Goal: Task Accomplishment & Management: Manage account settings

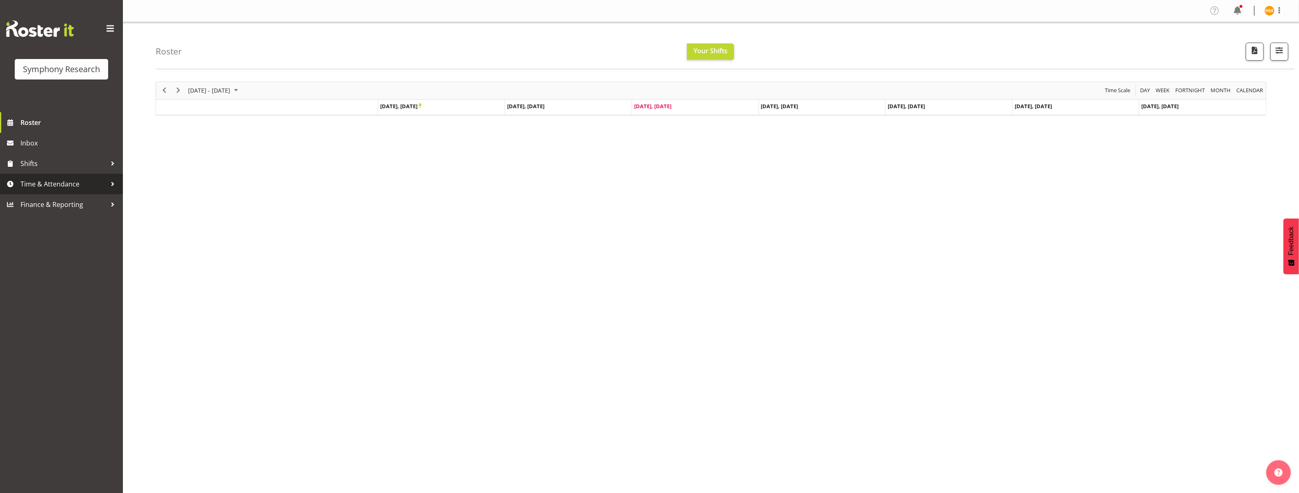
click at [103, 183] on span "Time & Attendance" at bounding box center [63, 184] width 86 height 12
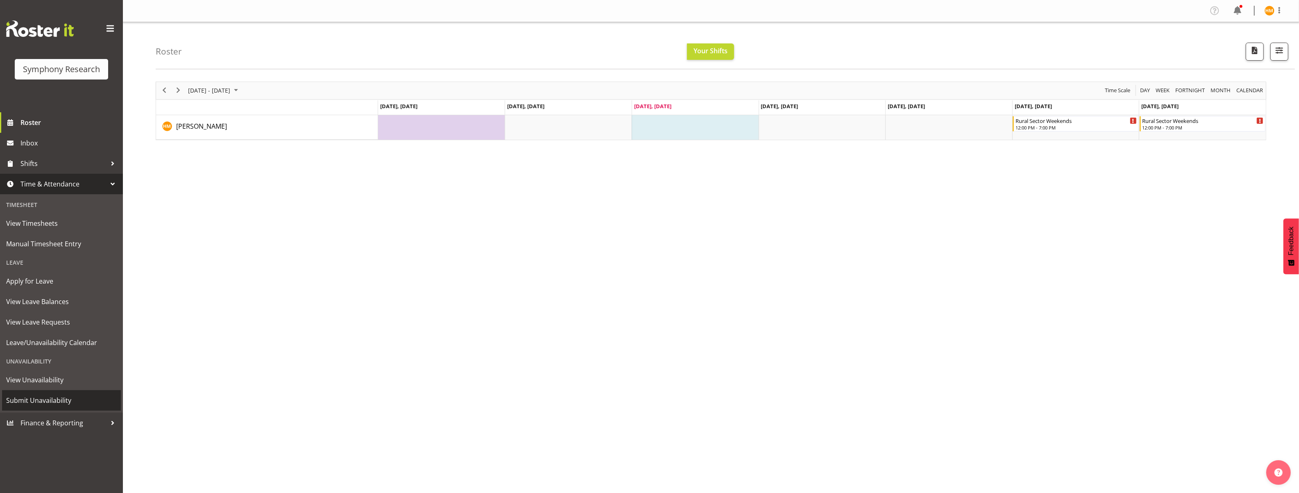
click at [72, 399] on span "Submit Unavailability" at bounding box center [61, 400] width 111 height 12
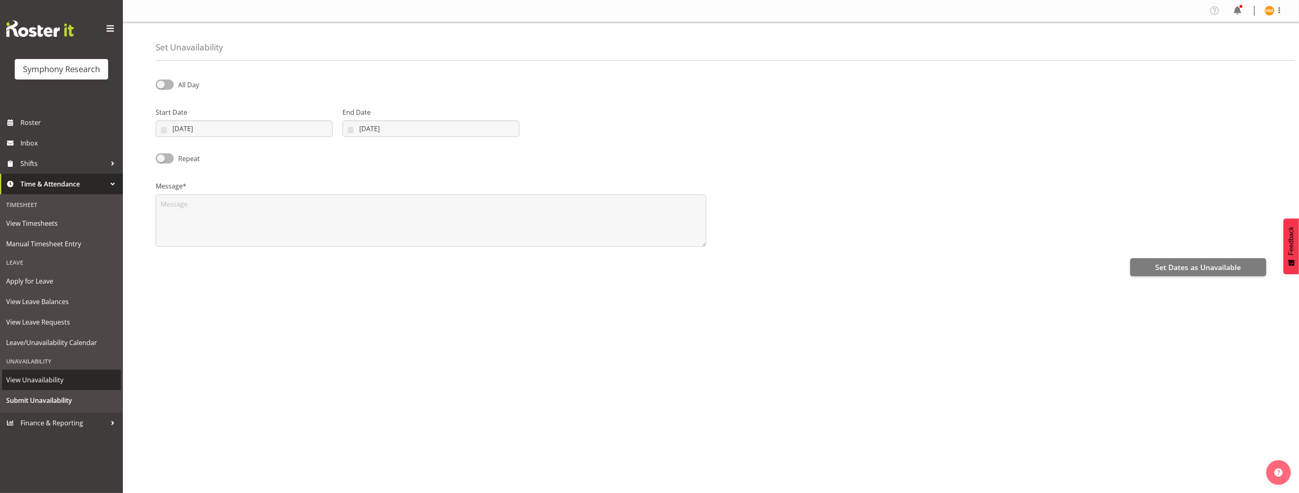
click at [66, 378] on span "View Unavailability" at bounding box center [61, 380] width 111 height 12
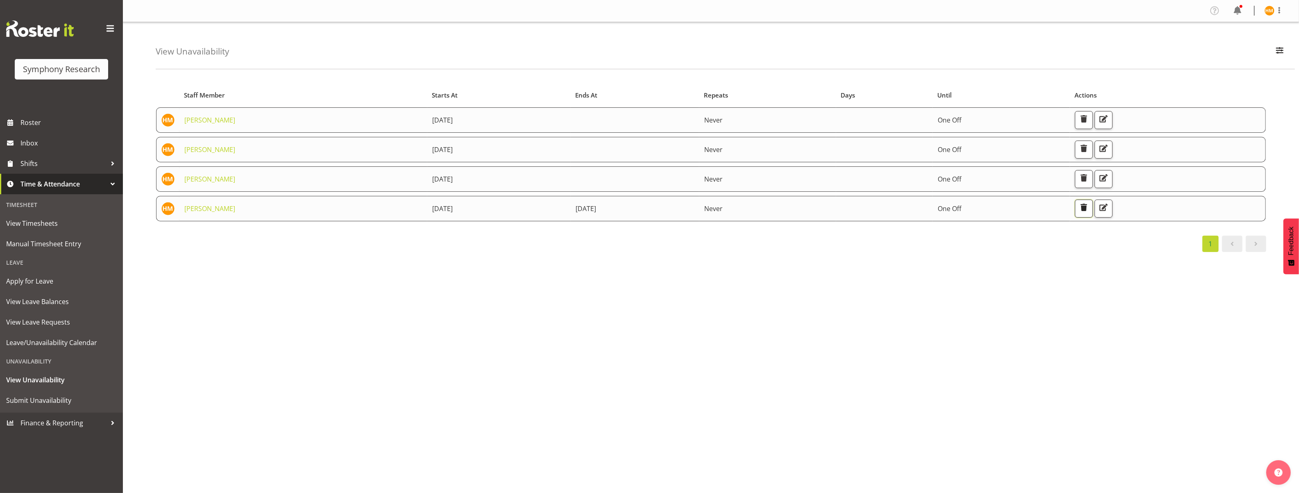
click at [1089, 205] on span "button" at bounding box center [1083, 207] width 11 height 11
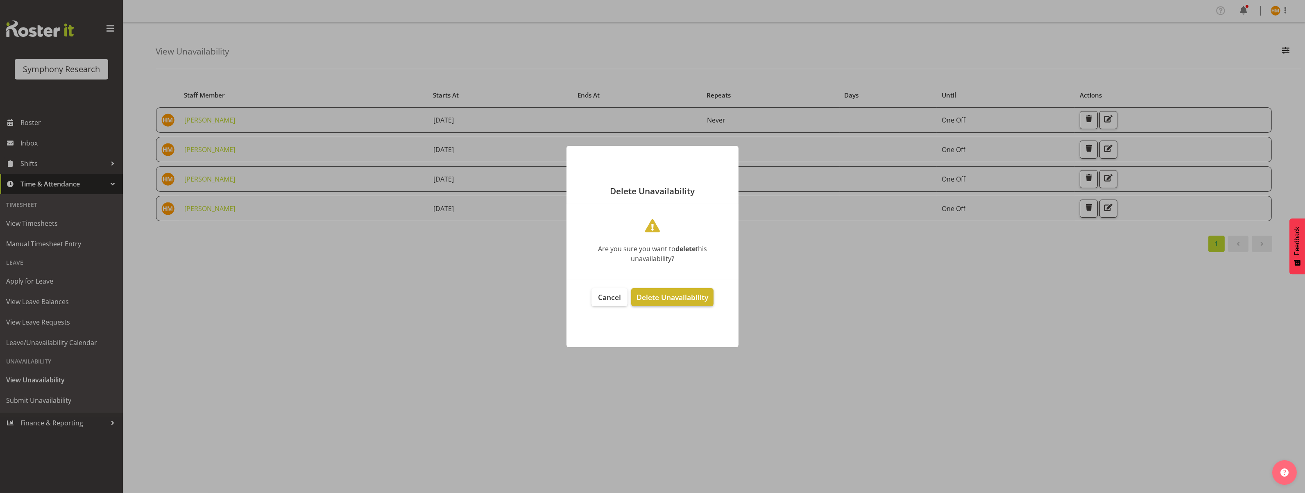
click at [695, 298] on span "Delete Unavailability" at bounding box center [672, 297] width 72 height 10
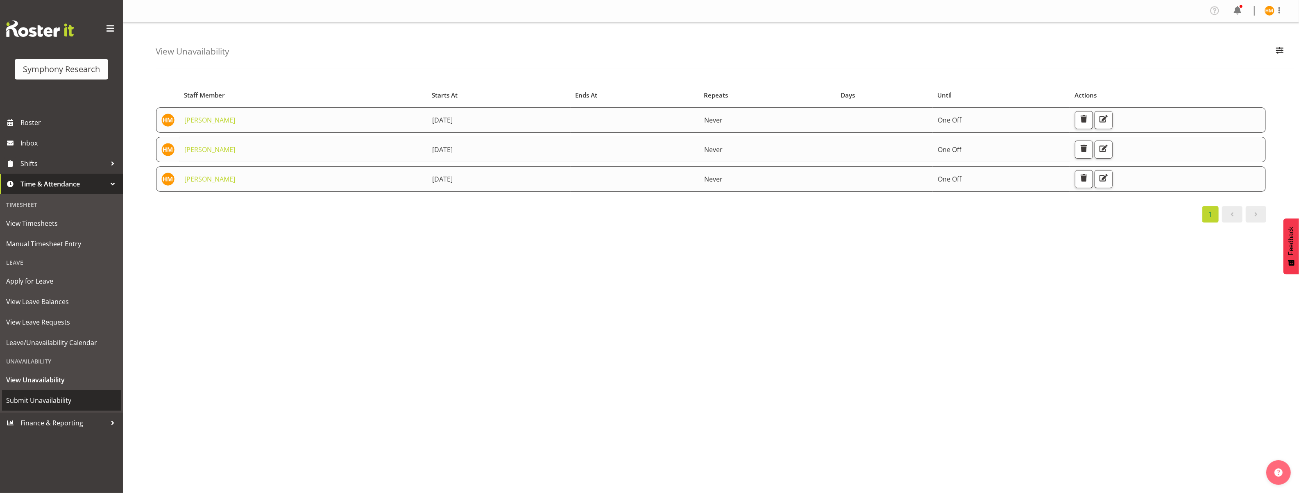
click at [51, 397] on span "Submit Unavailability" at bounding box center [61, 400] width 111 height 12
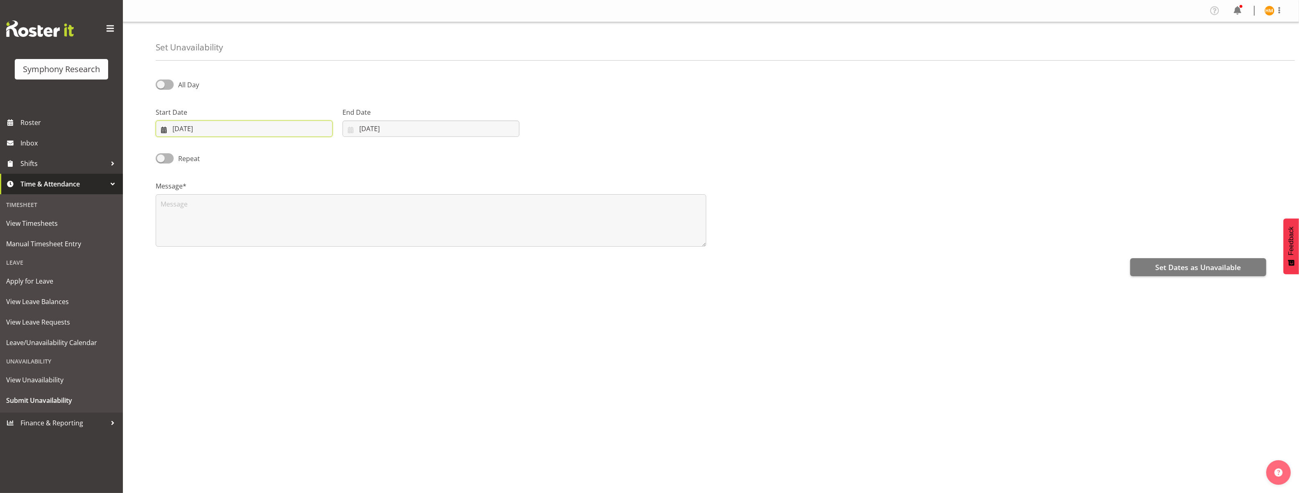
click at [308, 128] on input "24/09/2025" at bounding box center [244, 128] width 177 height 16
click at [193, 257] on link "29" at bounding box center [197, 256] width 16 height 15
type input "29/09/2025"
click at [321, 124] on input "29/09/2025" at bounding box center [244, 128] width 177 height 16
click at [340, 147] on div "Repeat" at bounding box center [291, 156] width 280 height 28
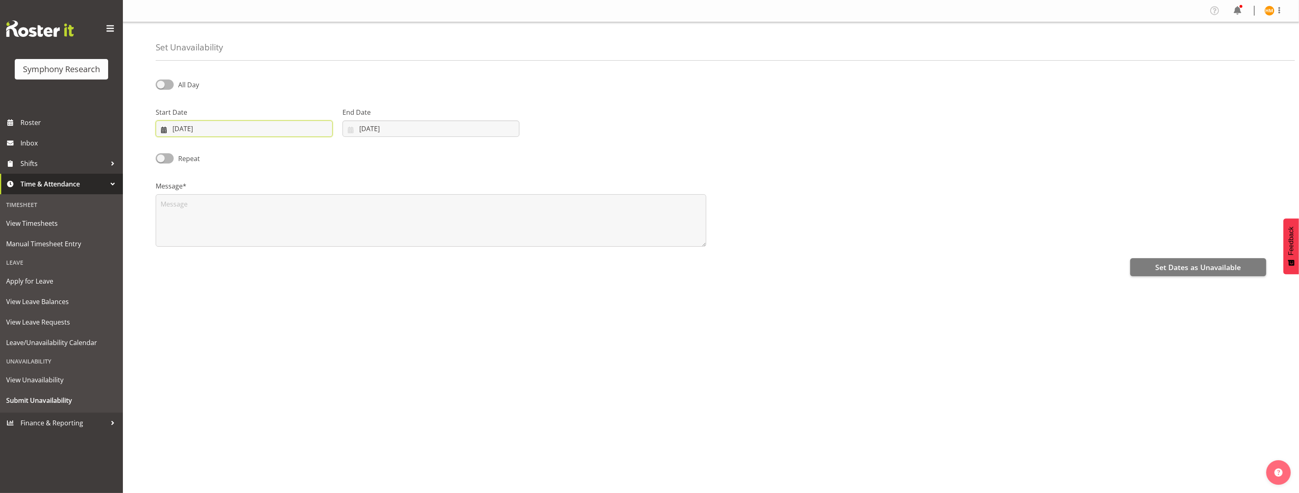
click at [303, 126] on input "29/09/2025" at bounding box center [244, 128] width 177 height 16
click at [174, 84] on span "All Day" at bounding box center [186, 85] width 25 height 10
click at [161, 84] on input "All Day" at bounding box center [158, 84] width 5 height 5
checkbox input "true"
select select "15"
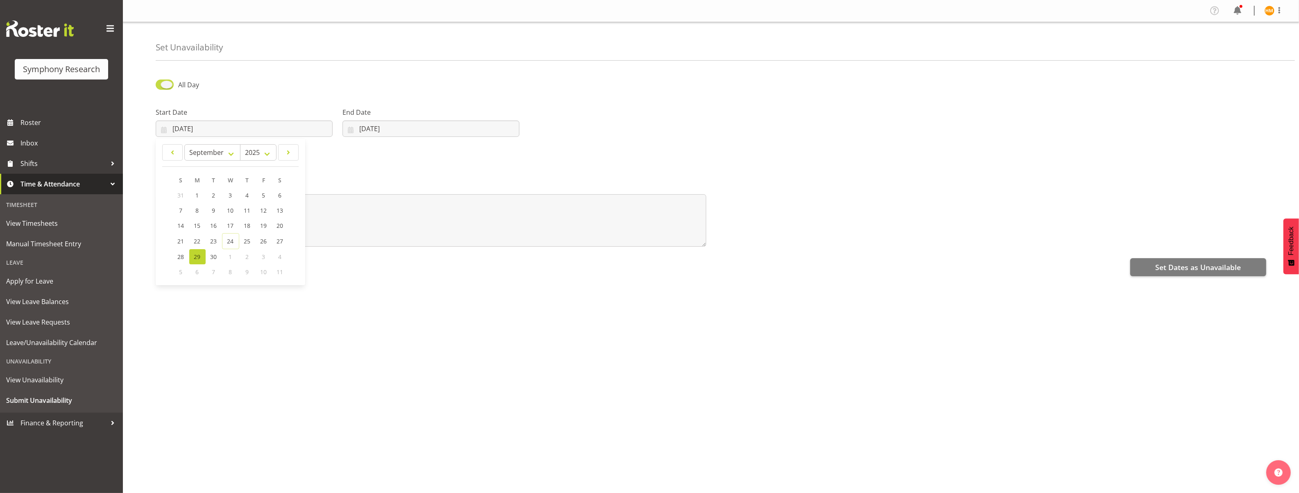
select select "28"
click at [668, 127] on input "15:28" at bounding box center [617, 128] width 177 height 16
click at [586, 151] on select "00 01 02 03 04 05 06 07 08 09 10 11 12 13 14 15 16 17 18 19 20 21 22 23" at bounding box center [585, 150] width 18 height 16
select select "9"
click at [576, 142] on select "00 01 02 03 04 05 06 07 08 09 10 11 12 13 14 15 16 17 18 19 20 21 22 23" at bounding box center [585, 150] width 18 height 16
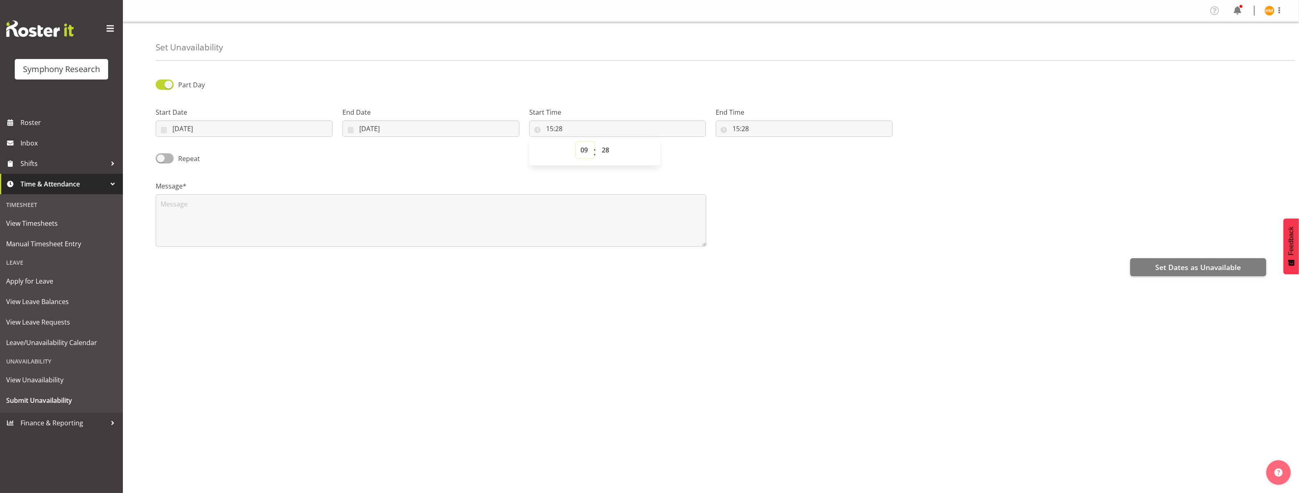
type input "09:28"
click at [619, 149] on div "00 01 02 03 04 05 06 07 08 09 10 11 12 13 14 15 16 17 18 19 20 21 22 23 : 00 01…" at bounding box center [594, 152] width 131 height 20
click at [615, 149] on select "00 01 02 03 04 05 06 07 08 09 10 11 12 13 14 15 16 17 18 19 20 21 22 23 24 25 2…" at bounding box center [606, 150] width 18 height 16
select select "0"
click at [597, 142] on select "00 01 02 03 04 05 06 07 08 09 10 11 12 13 14 15 16 17 18 19 20 21 22 23 24 25 2…" at bounding box center [606, 150] width 18 height 16
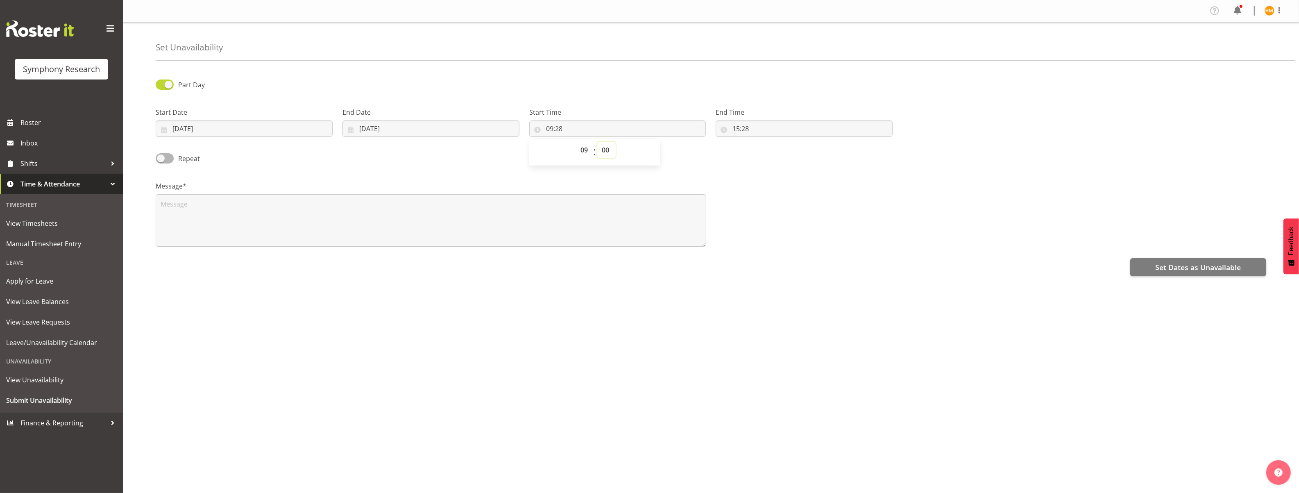
type input "09:00"
click at [788, 131] on input "15:28" at bounding box center [804, 128] width 177 height 16
click at [773, 151] on select "00 01 02 03 04 05 06 07 08 09 10 11 12 13 14 15 16 17 18 19 20 21 22 23" at bounding box center [771, 150] width 18 height 16
select select "16"
click at [762, 142] on select "00 01 02 03 04 05 06 07 08 09 10 11 12 13 14 15 16 17 18 19 20 21 22 23" at bounding box center [771, 150] width 18 height 16
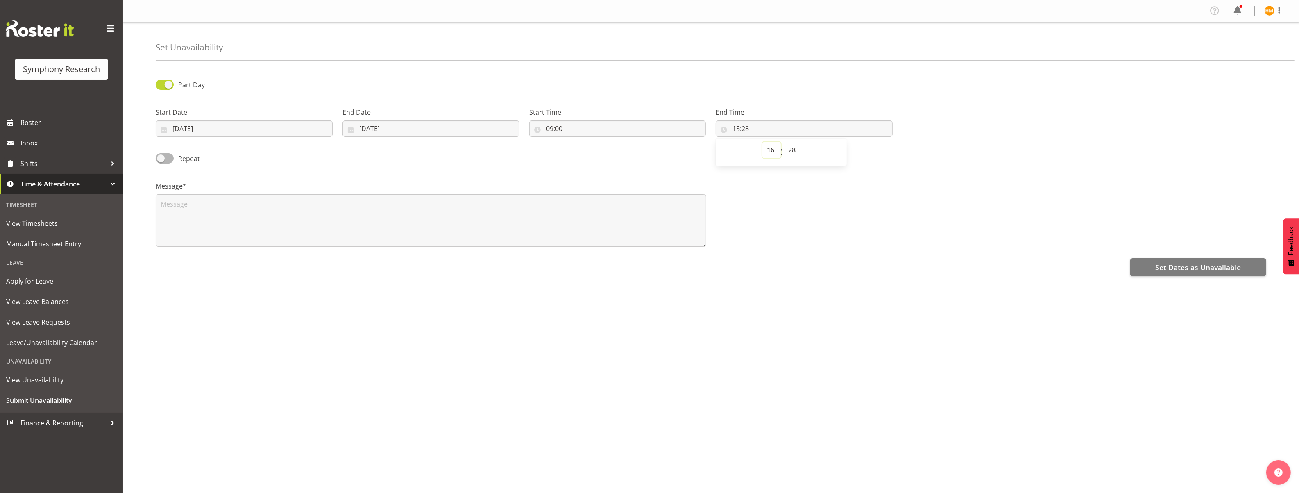
type input "16:28"
click at [792, 153] on select "00 01 02 03 04 05 06 07 08 09 10 11 12 13 14 15 16 17 18 19 20 21 22 23 24 25 2…" at bounding box center [793, 150] width 18 height 16
select select "30"
click at [784, 142] on select "00 01 02 03 04 05 06 07 08 09 10 11 12 13 14 15 16 17 18 19 20 21 22 23 24 25 2…" at bounding box center [793, 150] width 18 height 16
type input "16:30"
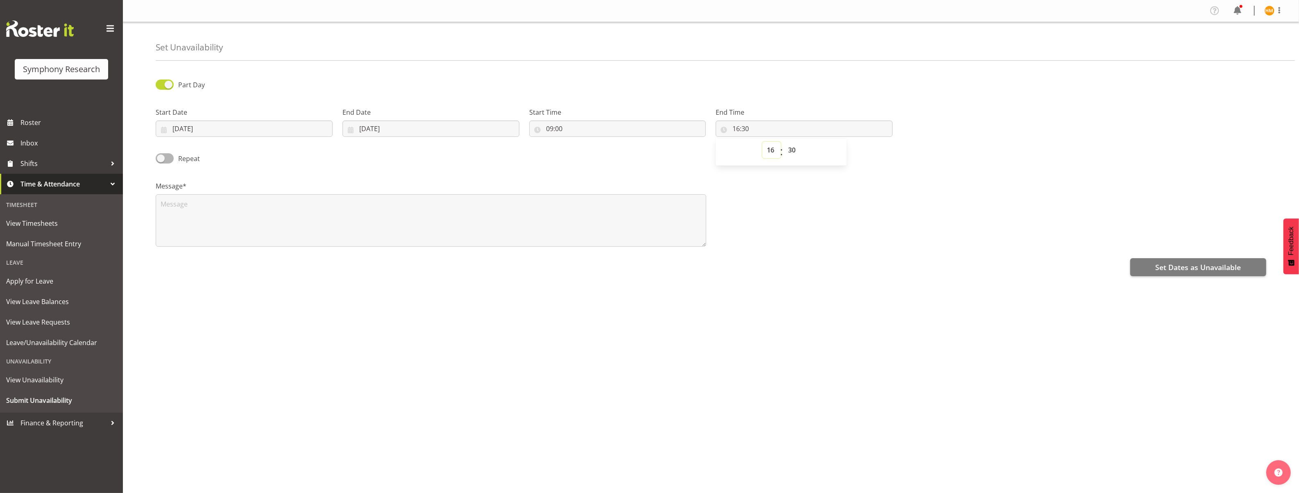
click at [770, 152] on select "00 01 02 03 04 05 06 07 08 09 10 11 12 13 14 15 16 17 18 19 20 21 22 23" at bounding box center [771, 150] width 18 height 16
select select "17"
click at [762, 142] on select "00 01 02 03 04 05 06 07 08 09 10 11 12 13 14 15 16 17 18 19 20 21 22 23" at bounding box center [771, 150] width 18 height 16
type input "17:30"
click at [796, 149] on select "00 01 02 03 04 05 06 07 08 09 10 11 12 13 14 15 16 17 18 19 20 21 22 23 24 25 2…" at bounding box center [793, 150] width 18 height 16
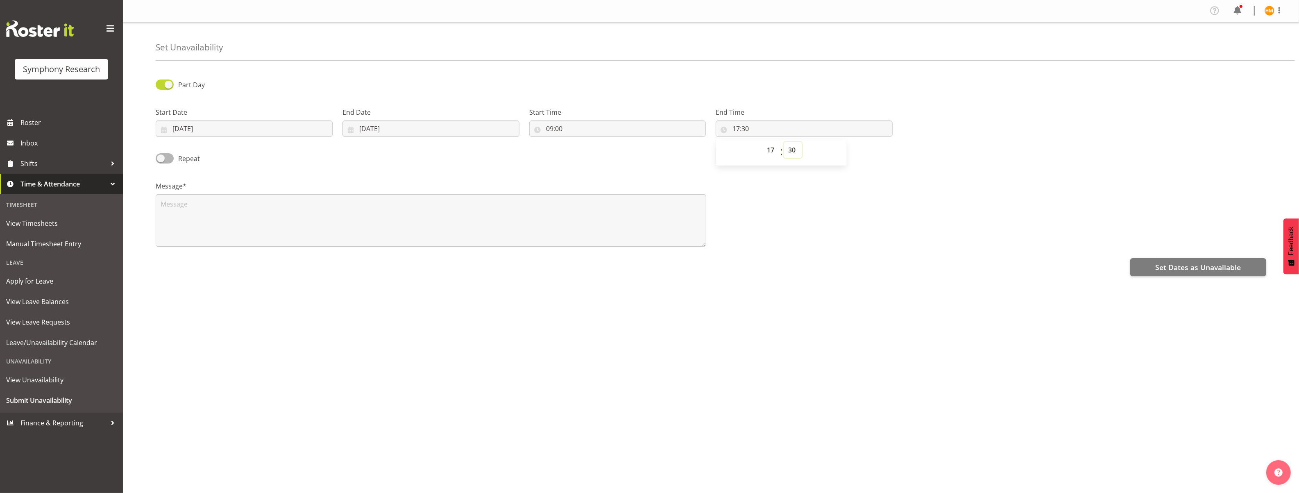
select select "0"
click at [784, 142] on select "00 01 02 03 04 05 06 07 08 09 10 11 12 13 14 15 16 17 18 19 20 21 22 23 24 25 2…" at bounding box center [793, 150] width 18 height 16
type input "17:00"
click at [565, 215] on textarea at bounding box center [431, 220] width 550 height 52
type textarea "O"
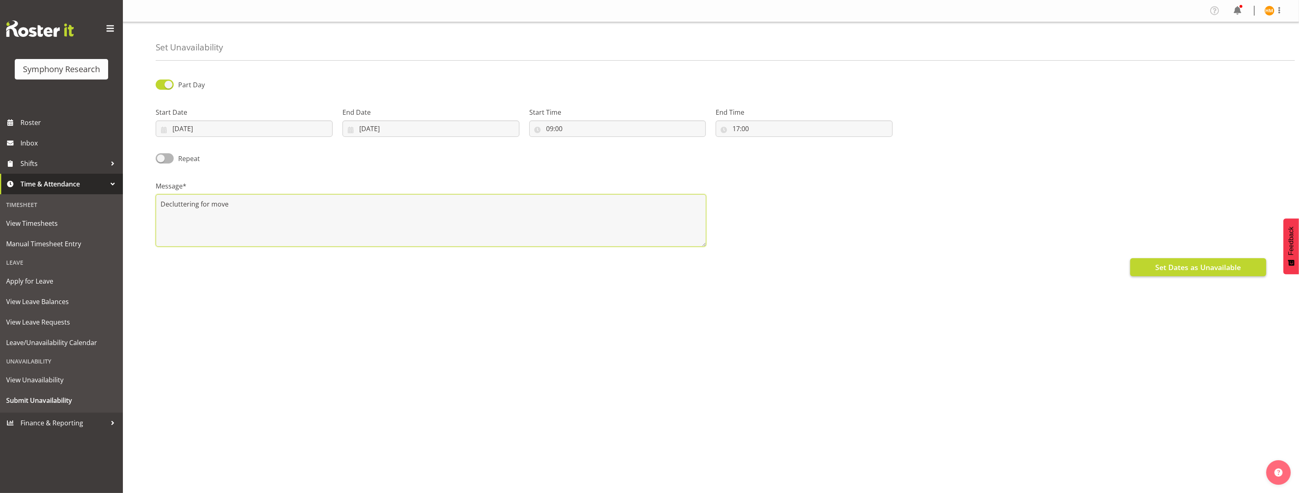
type textarea "Decluttering for move"
click at [1174, 268] on span "Set Dates as Unavailable" at bounding box center [1198, 267] width 86 height 11
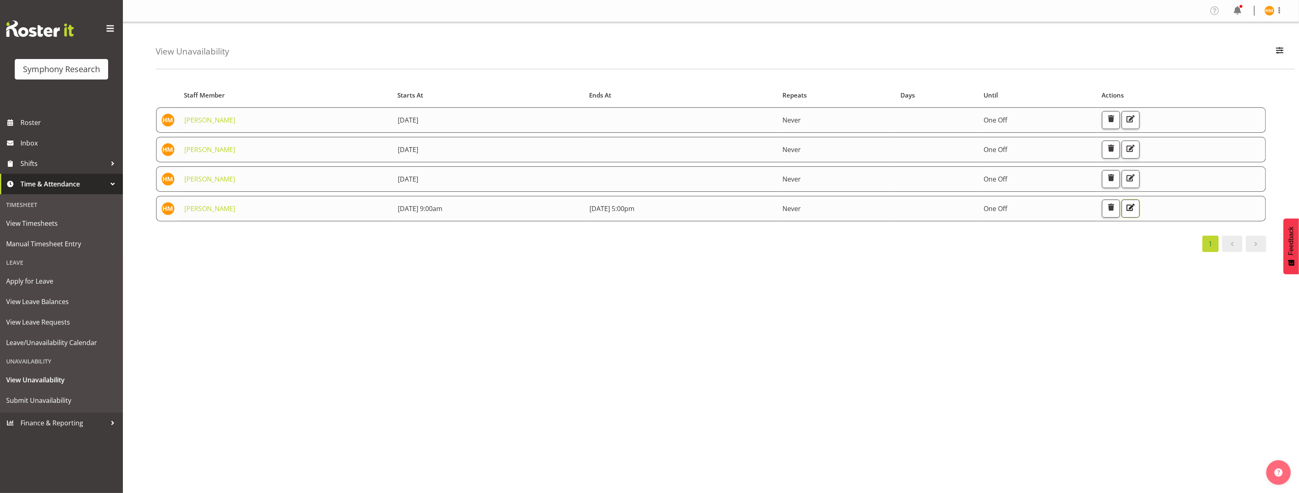
click at [1136, 206] on span "button" at bounding box center [1130, 207] width 11 height 11
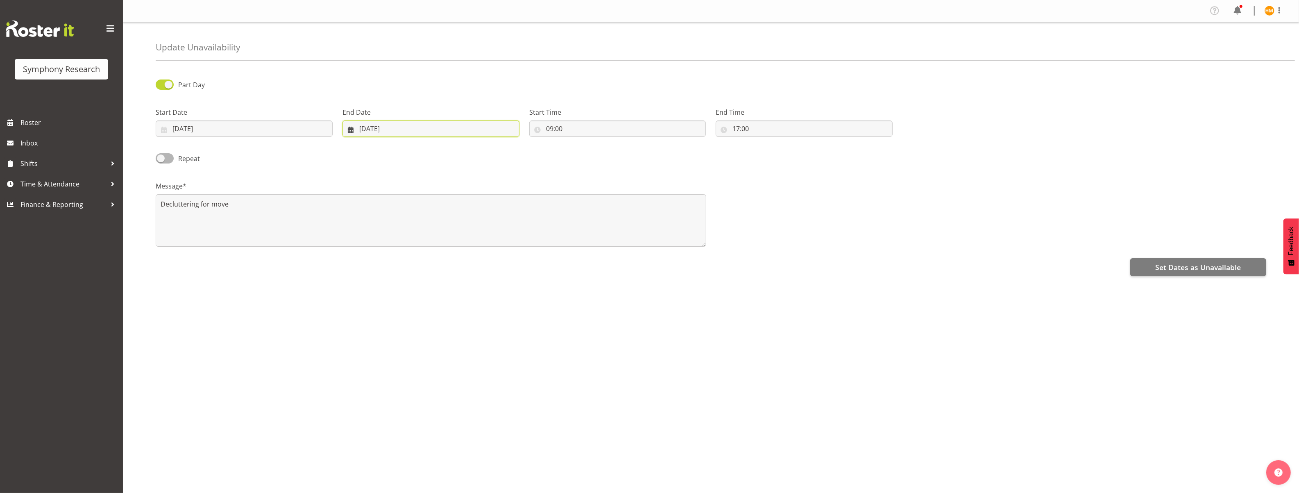
click at [513, 128] on input "24/09/2025" at bounding box center [430, 128] width 177 height 16
click at [371, 254] on span "29" at bounding box center [374, 257] width 7 height 8
type input "29/09/2025"
click at [826, 230] on div "Message* Decluttering for move" at bounding box center [711, 211] width 1120 height 82
click at [1189, 268] on span "Set Dates as Unavailable" at bounding box center [1198, 267] width 86 height 11
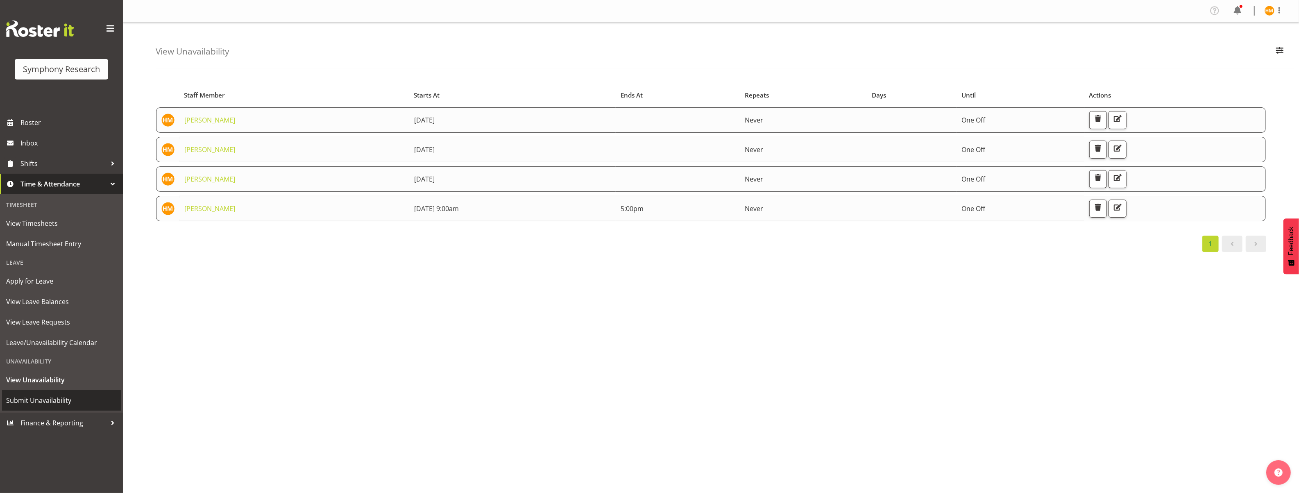
click at [66, 393] on link "Submit Unavailability" at bounding box center [61, 400] width 119 height 20
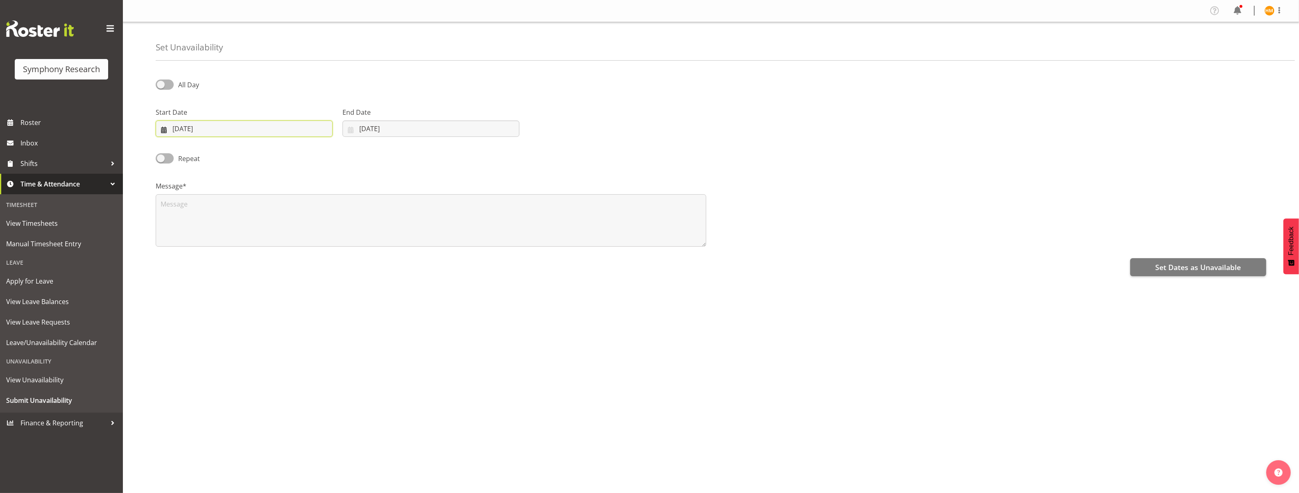
click at [318, 131] on input "24/09/2025" at bounding box center [244, 128] width 177 height 16
click at [211, 258] on span "30" at bounding box center [214, 257] width 7 height 8
type input "30/09/2025"
click at [438, 132] on input "24/09/2025" at bounding box center [430, 128] width 177 height 16
click at [389, 250] on link "30" at bounding box center [391, 256] width 16 height 15
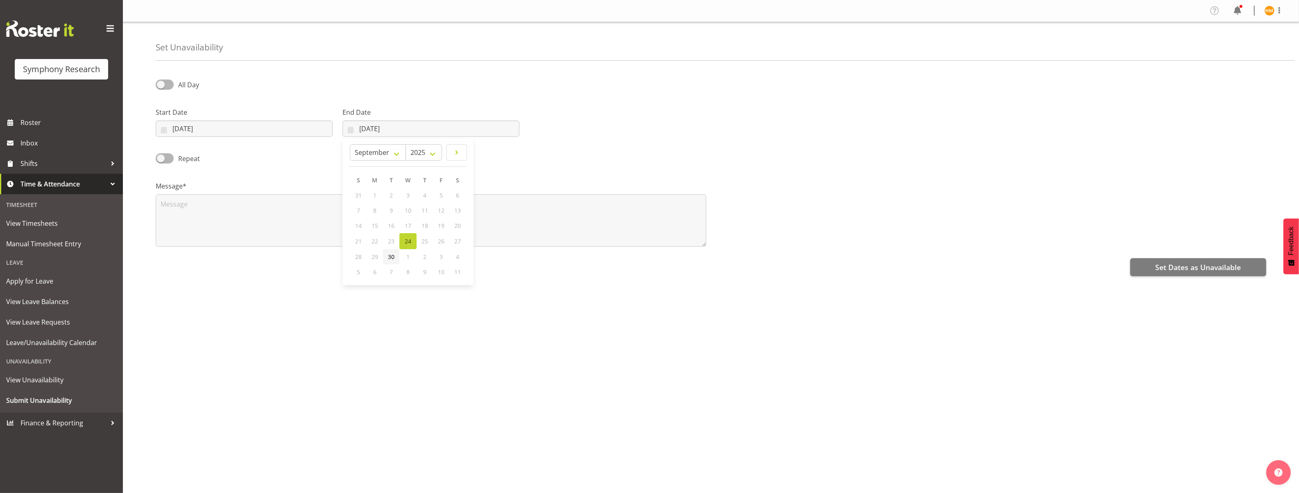
type input "30/09/2025"
click at [165, 84] on span at bounding box center [165, 84] width 18 height 10
click at [161, 84] on input "All Day" at bounding box center [158, 84] width 5 height 5
checkbox input "true"
select select "15"
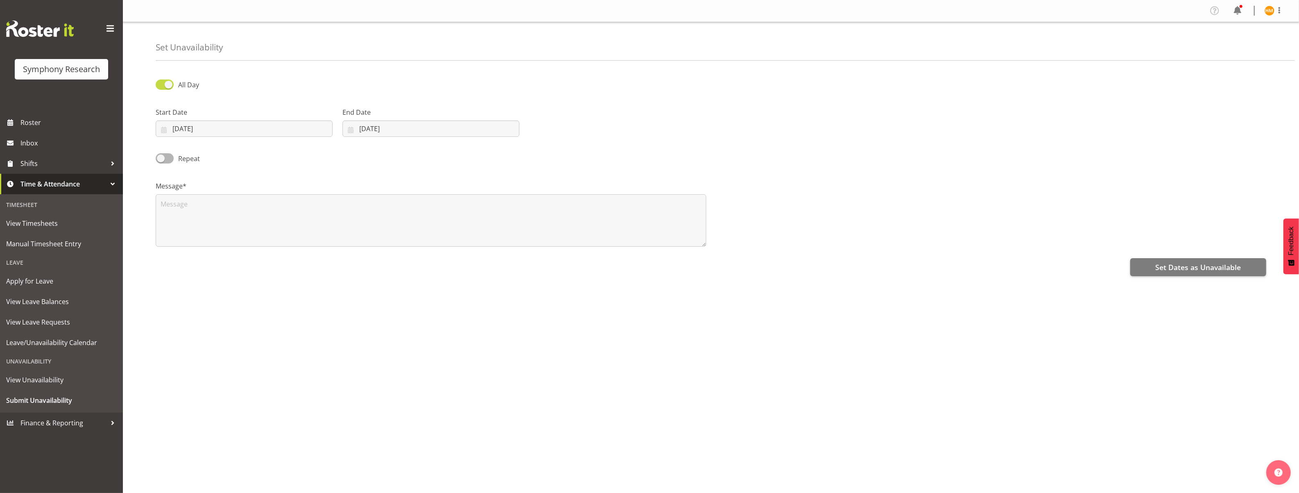
select select "31"
click at [560, 132] on input "15:31" at bounding box center [617, 128] width 177 height 16
click at [584, 154] on select "00 01 02 03 04 05 06 07 08 09 10 11 12 13 14 15 16 17 18 19 20 21 22 23" at bounding box center [585, 150] width 18 height 16
select select "9"
click at [576, 142] on select "00 01 02 03 04 05 06 07 08 09 10 11 12 13 14 15 16 17 18 19 20 21 22 23" at bounding box center [585, 150] width 18 height 16
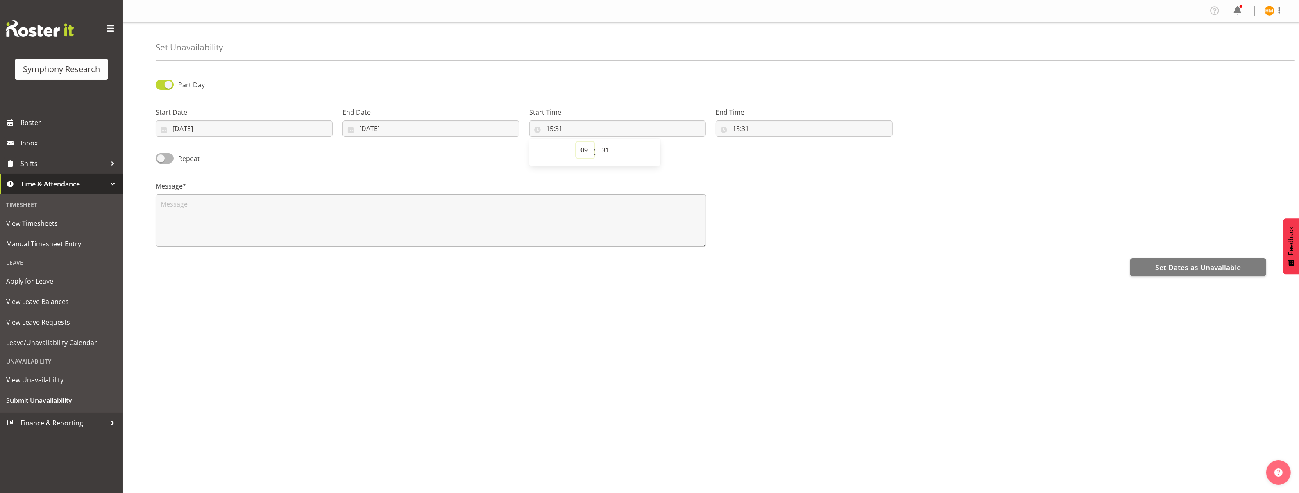
type input "09:31"
click at [605, 151] on select "00 01 02 03 04 05 06 07 08 09 10 11 12 13 14 15 16 17 18 19 20 21 22 23 24 25 2…" at bounding box center [606, 150] width 18 height 16
select select "0"
click at [597, 142] on select "00 01 02 03 04 05 06 07 08 09 10 11 12 13 14 15 16 17 18 19 20 21 22 23 24 25 2…" at bounding box center [606, 150] width 18 height 16
type input "09:00"
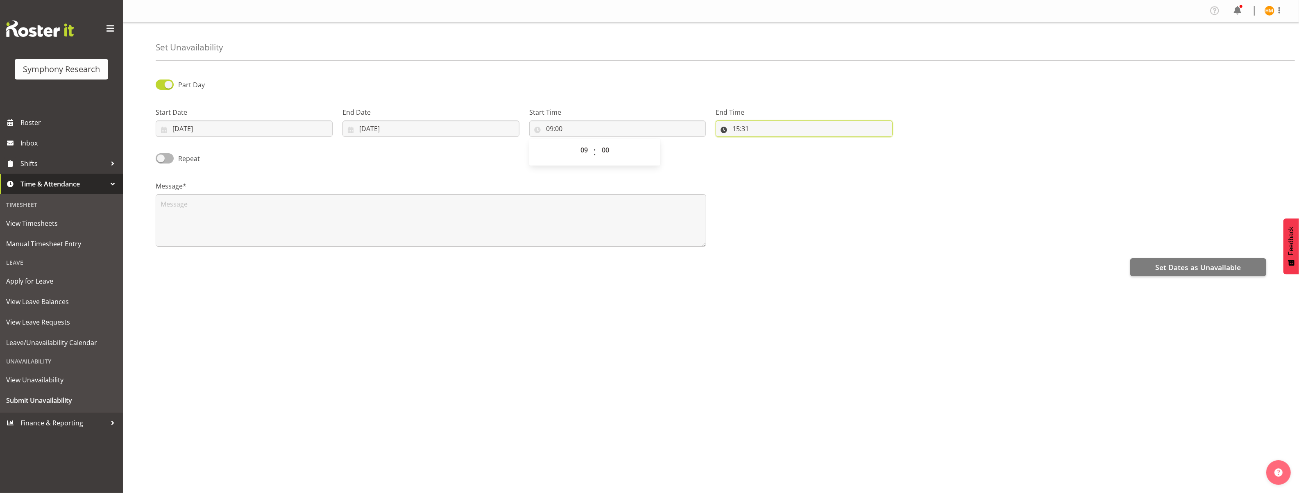
click at [746, 125] on input "15:31" at bounding box center [804, 128] width 177 height 16
click at [771, 152] on select "00 01 02 03 04 05 06 07 08 09 10 11 12 13 14 15 16 17 18 19 20 21 22 23" at bounding box center [771, 150] width 18 height 16
select select "17"
click at [762, 142] on select "00 01 02 03 04 05 06 07 08 09 10 11 12 13 14 15 16 17 18 19 20 21 22 23" at bounding box center [771, 150] width 18 height 16
type input "17:31"
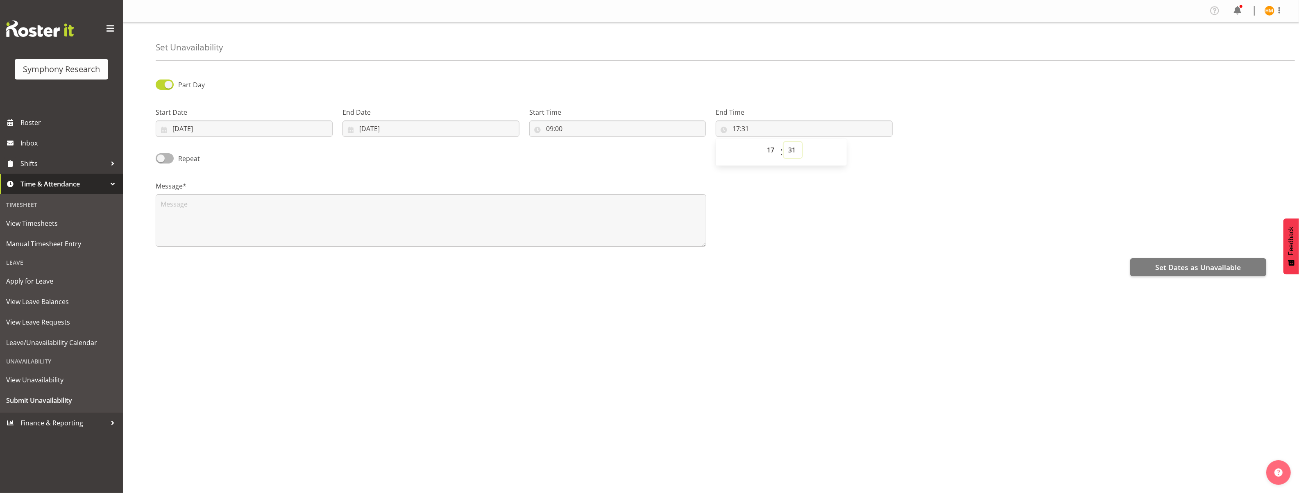
click at [794, 152] on select "00 01 02 03 04 05 06 07 08 09 10 11 12 13 14 15 16 17 18 19 20 21 22 23 24 25 2…" at bounding box center [793, 150] width 18 height 16
select select "0"
click at [784, 142] on select "00 01 02 03 04 05 06 07 08 09 10 11 12 13 14 15 16 17 18 19 20 21 22 23 24 25 2…" at bounding box center [793, 150] width 18 height 16
type input "17:00"
click at [286, 203] on textarea at bounding box center [431, 220] width 550 height 52
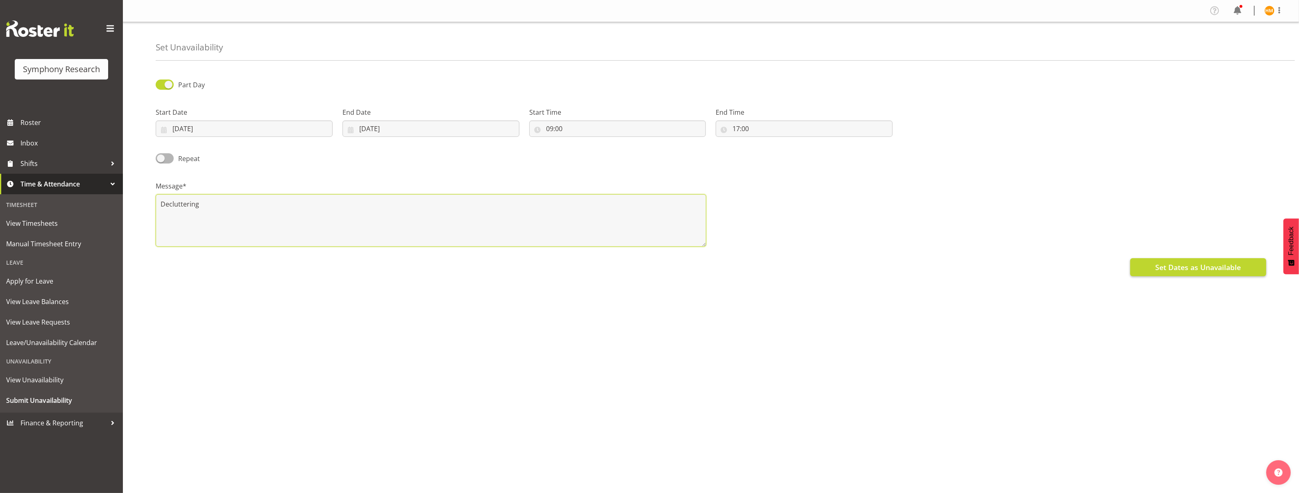
type textarea "Decluttering"
click at [1216, 268] on span "Set Dates as Unavailable" at bounding box center [1198, 267] width 86 height 11
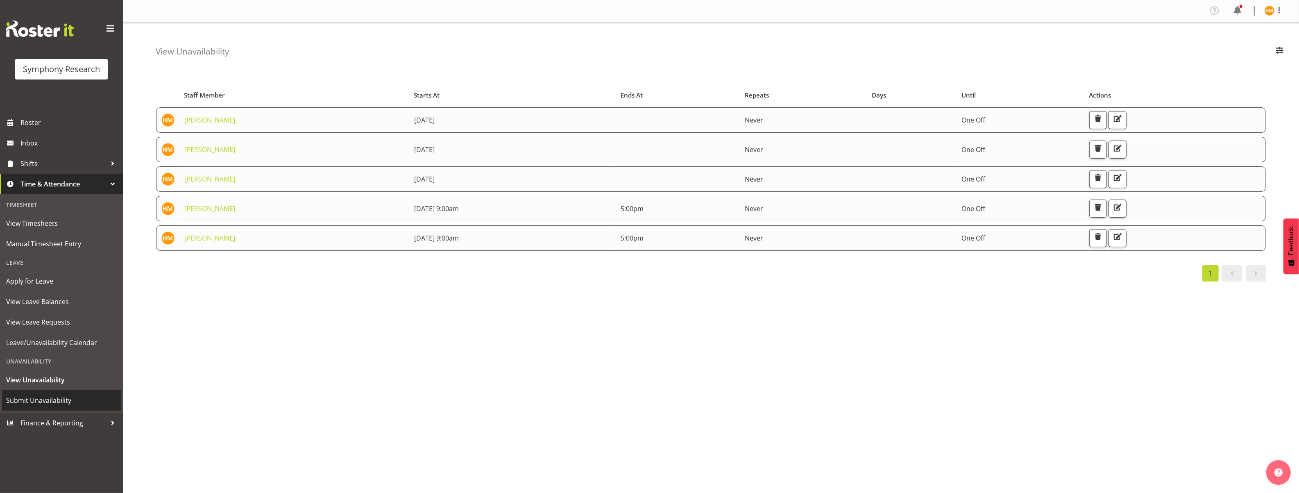
click at [39, 401] on span "Submit Unavailability" at bounding box center [61, 400] width 111 height 12
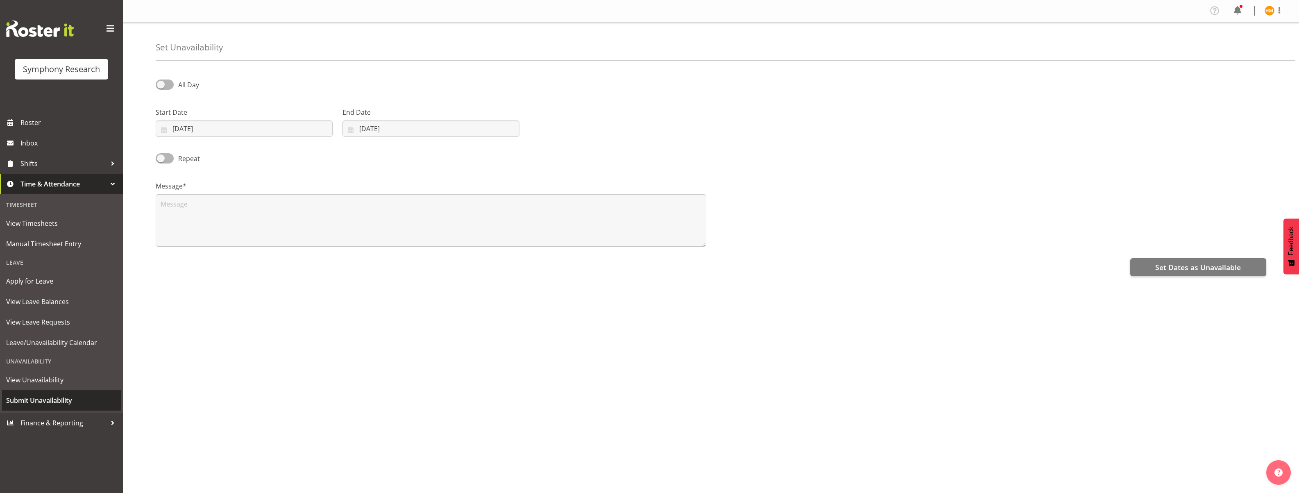
select select "8"
select select "2025"
click at [287, 129] on input "24/09/2025" at bounding box center [244, 128] width 177 height 16
click at [230, 258] on span "1" at bounding box center [230, 257] width 3 height 8
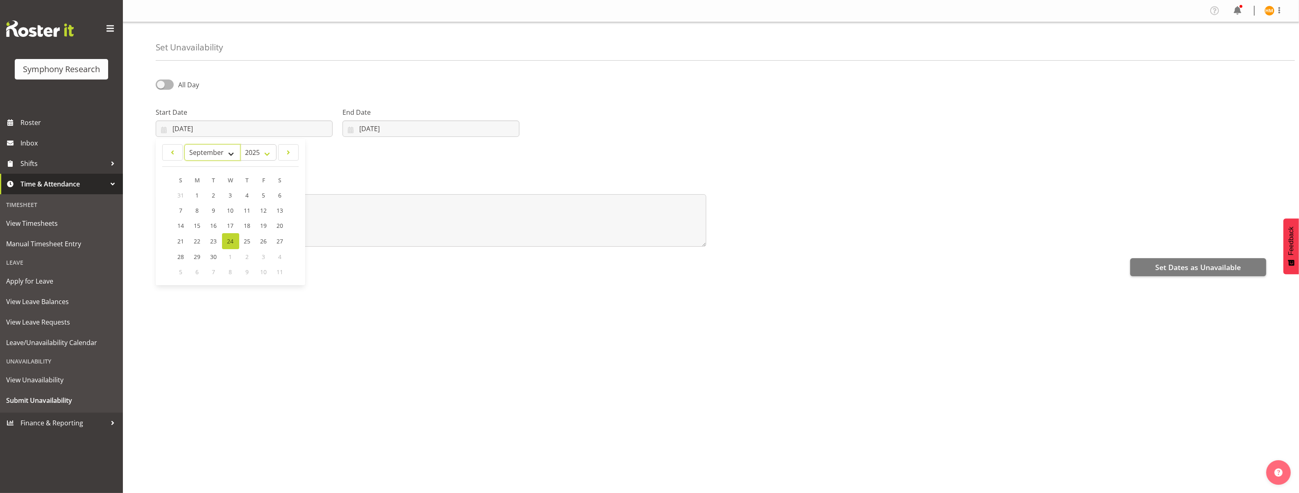
click at [232, 154] on select "January February March April May June July August September October November De…" at bounding box center [212, 152] width 56 height 16
select select "9"
click at [184, 144] on select "January February March April May June July August September October November De…" at bounding box center [212, 152] width 56 height 16
click at [230, 195] on span "1" at bounding box center [230, 195] width 3 height 8
type input "01/10/2025"
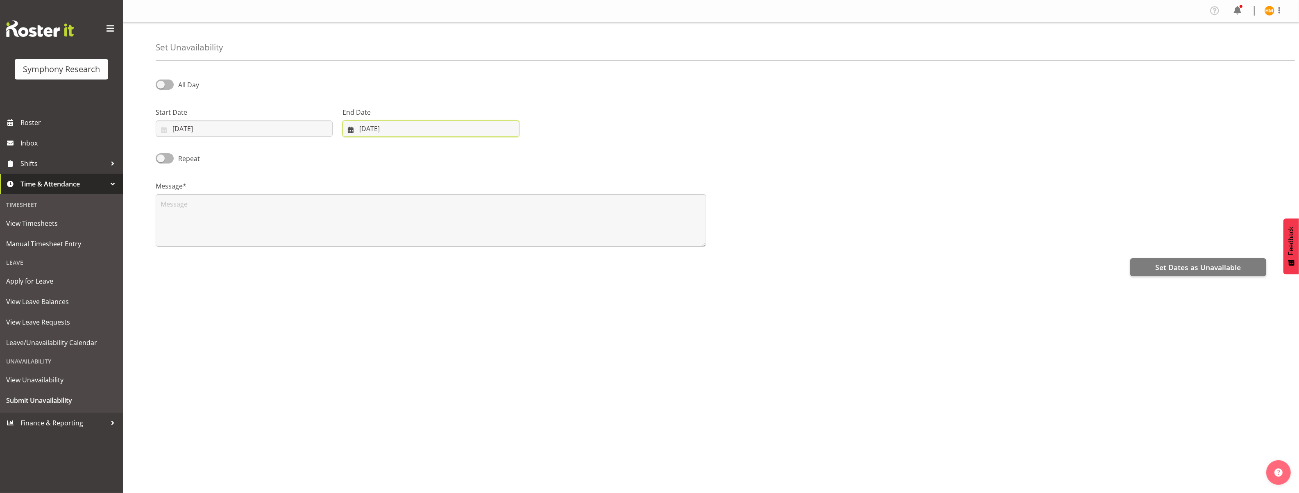
click at [411, 129] on input "24/09/2025" at bounding box center [430, 128] width 177 height 16
click at [441, 239] on span "26" at bounding box center [441, 241] width 7 height 8
click at [397, 153] on select "January February March April May June July August September October November De…" at bounding box center [378, 152] width 56 height 16
select select "9"
click at [350, 144] on select "January February March April May June July August September October November De…" at bounding box center [378, 152] width 56 height 16
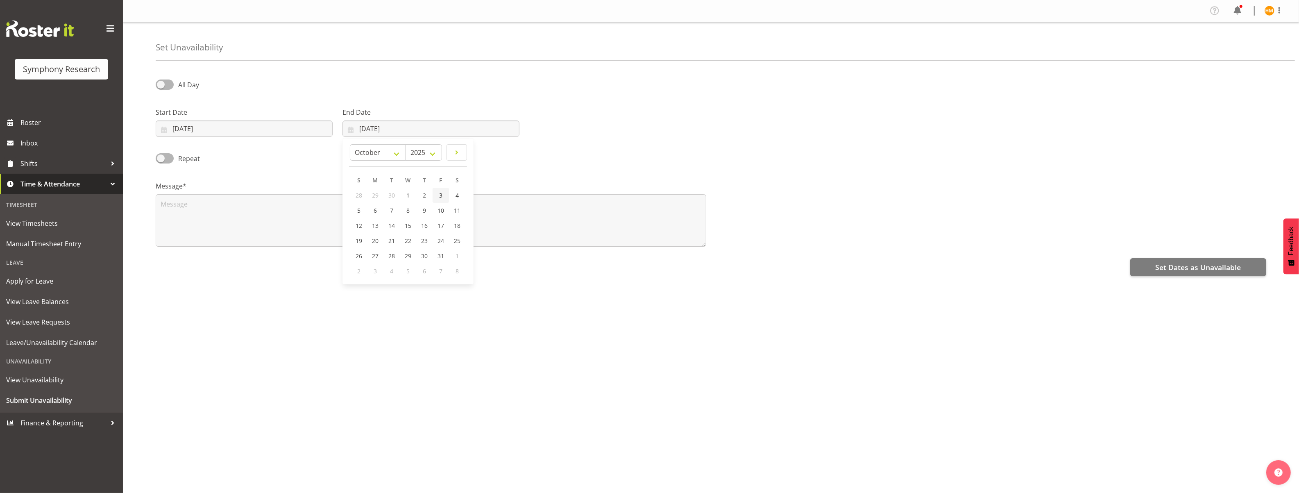
click at [439, 195] on span "3" at bounding box center [440, 195] width 3 height 8
type input "03/10/2025"
click at [231, 213] on textarea at bounding box center [431, 220] width 550 height 52
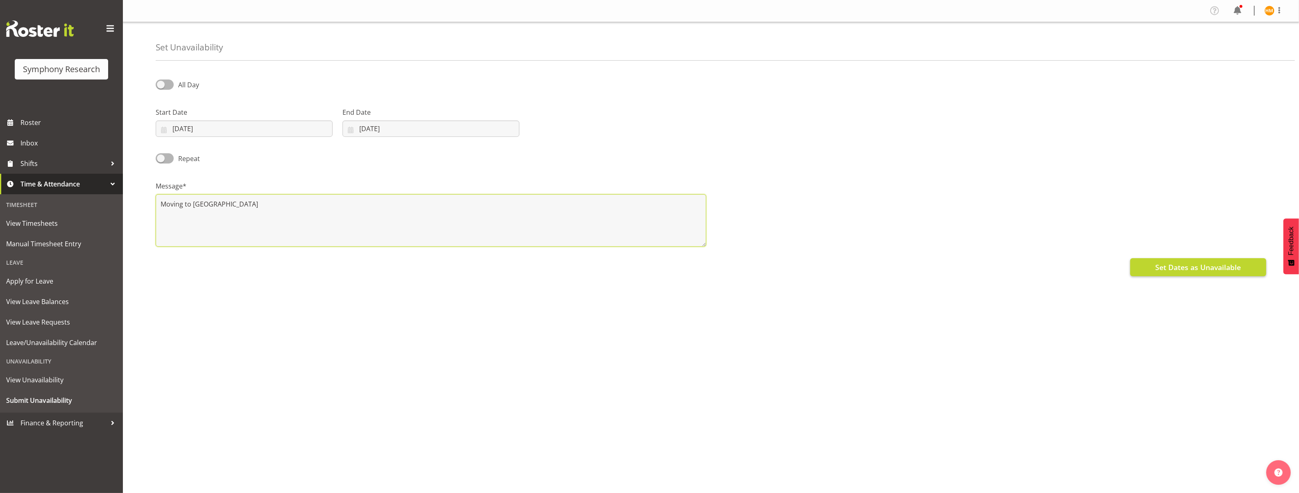
type textarea "Moving to Auckland"
click at [1178, 267] on span "Set Dates as Unavailable" at bounding box center [1198, 267] width 86 height 11
